Goal: Transaction & Acquisition: Purchase product/service

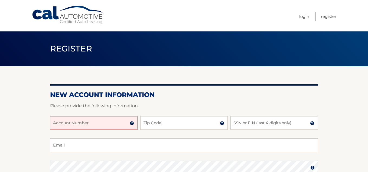
click at [83, 125] on input "Account Number" at bounding box center [94, 123] width 88 height 14
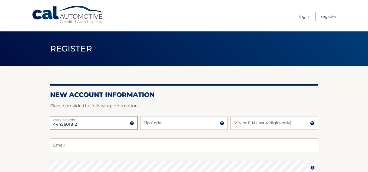
type input "44456018121"
click at [156, 123] on input "Zip Code" at bounding box center [184, 123] width 88 height 14
type input "07307"
click at [254, 125] on input "SSN or EIN (last 4 digits only)" at bounding box center [275, 123] width 88 height 14
type input "1464"
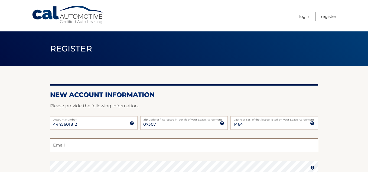
click at [98, 150] on input "Email" at bounding box center [184, 146] width 268 height 14
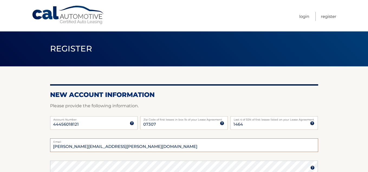
scroll to position [27, 0]
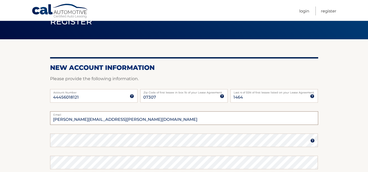
type input "lizet.rosado@gmail.com"
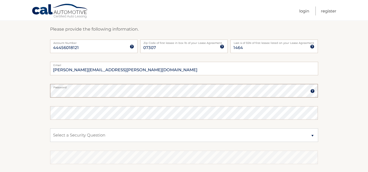
scroll to position [81, 0]
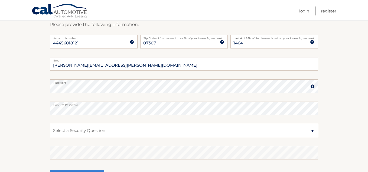
click at [69, 130] on select "Select a Security Question What was the name of your elementary school? What is…" at bounding box center [184, 131] width 268 height 14
select select "2"
click at [50, 124] on select "Select a Security Question What was the name of your elementary school? What is…" at bounding box center [184, 131] width 268 height 14
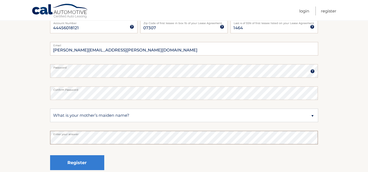
scroll to position [108, 0]
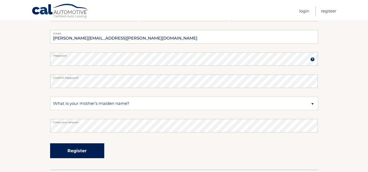
click at [77, 151] on button "Register" at bounding box center [77, 150] width 54 height 15
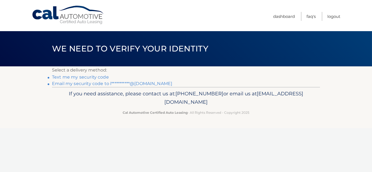
click at [94, 84] on link "**********" at bounding box center [112, 83] width 120 height 5
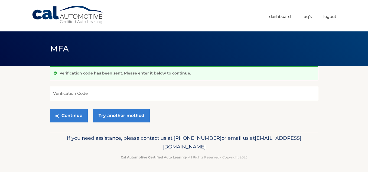
click at [88, 92] on input "Verification Code" at bounding box center [184, 94] width 268 height 14
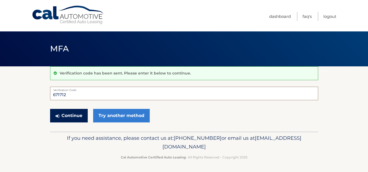
type input "671712"
click at [77, 117] on button "Continue" at bounding box center [69, 116] width 38 height 14
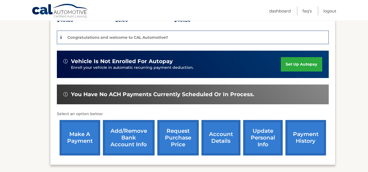
scroll to position [136, 0]
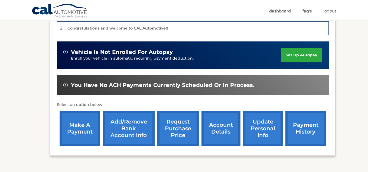
click at [84, 129] on link "make a payment" at bounding box center [80, 129] width 41 height 36
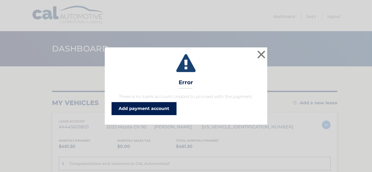
click at [146, 105] on link "Add payment account" at bounding box center [144, 108] width 65 height 13
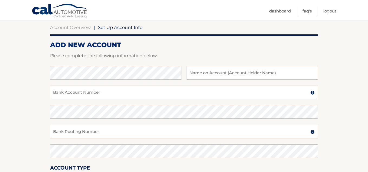
scroll to position [60, 0]
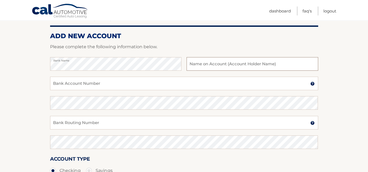
click at [199, 63] on input "text" at bounding box center [252, 64] width 131 height 14
type input "[PERSON_NAME]"
click at [77, 80] on input "Bank Account Number" at bounding box center [184, 84] width 268 height 14
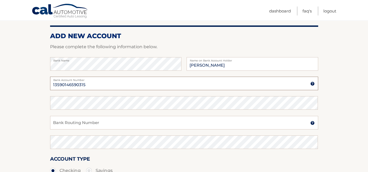
type input "13590146590315"
click at [76, 120] on input "Bank Routing Number" at bounding box center [184, 123] width 268 height 14
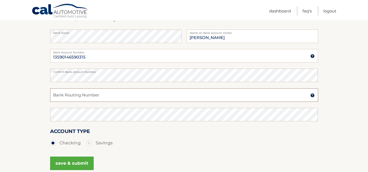
scroll to position [88, 0]
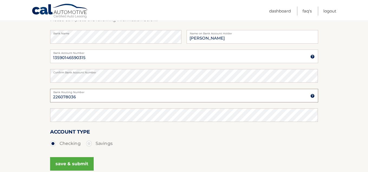
type input "226078036"
click at [77, 163] on button "save & submit" at bounding box center [72, 164] width 44 height 14
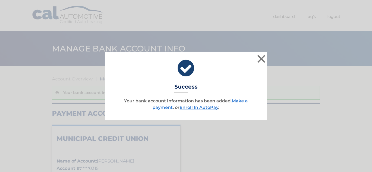
click at [239, 100] on link "Make a payment" at bounding box center [200, 104] width 95 height 12
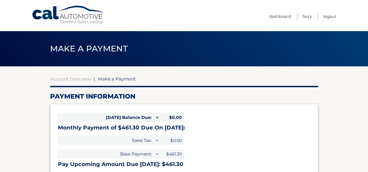
select select "NTMzZTAyOWUtYmM4Yi00NDlmLTlmNzAtNTBhYjQ3MGIzMmE3"
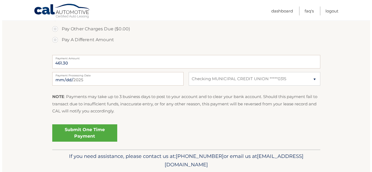
scroll to position [188, 0]
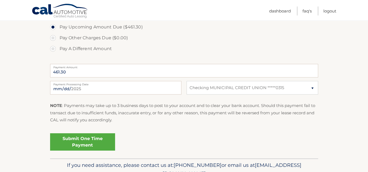
click at [80, 140] on link "Submit One Time Payment" at bounding box center [82, 141] width 65 height 17
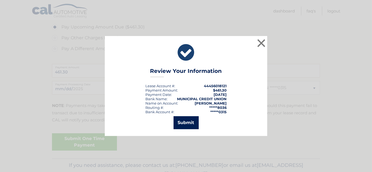
click at [188, 123] on button "Submit" at bounding box center [186, 122] width 25 height 13
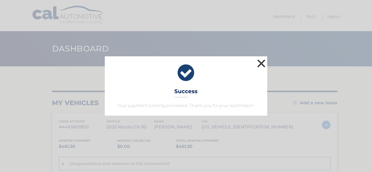
click at [263, 62] on button "×" at bounding box center [261, 63] width 11 height 11
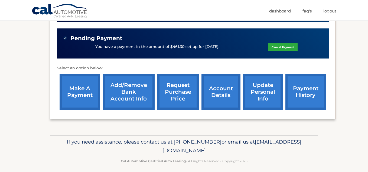
scroll to position [185, 0]
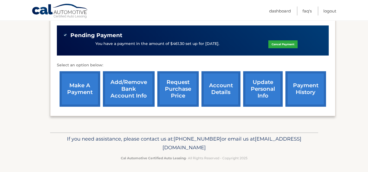
click at [83, 85] on link "make a payment" at bounding box center [80, 89] width 41 height 36
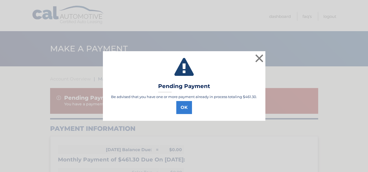
select select "NTMzZTAyOWUtYmM4Yi00NDlmLTlmNzAtNTBhYjQ3MGIzMmE3"
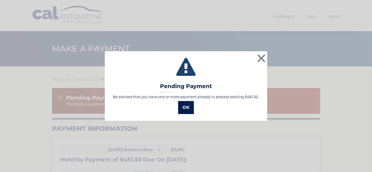
click at [187, 108] on button "OK" at bounding box center [186, 107] width 16 height 13
